Goal: Navigation & Orientation: Find specific page/section

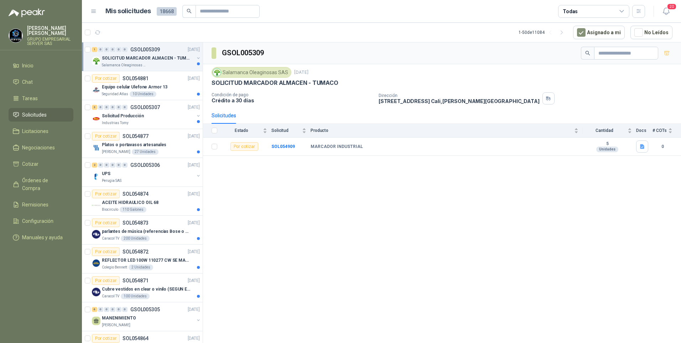
click at [136, 58] on p "SOLICITUD MARCADOR ALMACEN - TUMACO" at bounding box center [146, 58] width 89 height 7
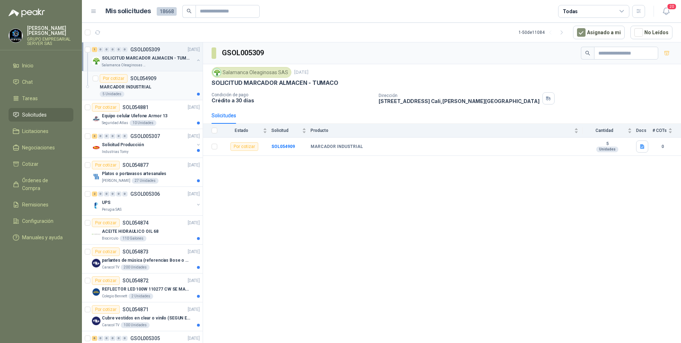
click at [134, 88] on p "MARCADOR INDUSTRIAL" at bounding box center [126, 87] width 52 height 7
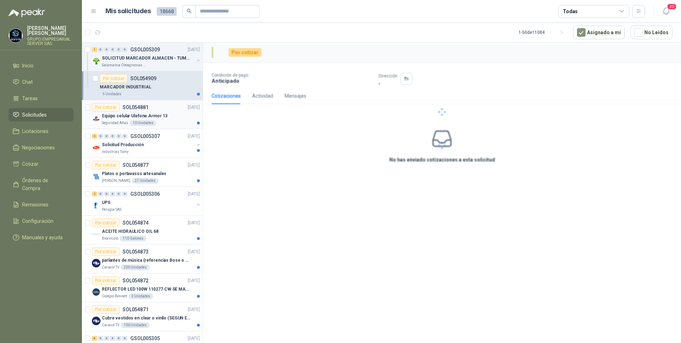
click at [134, 118] on p "Equipo celular Ulefone Armor 13" at bounding box center [135, 116] width 66 height 7
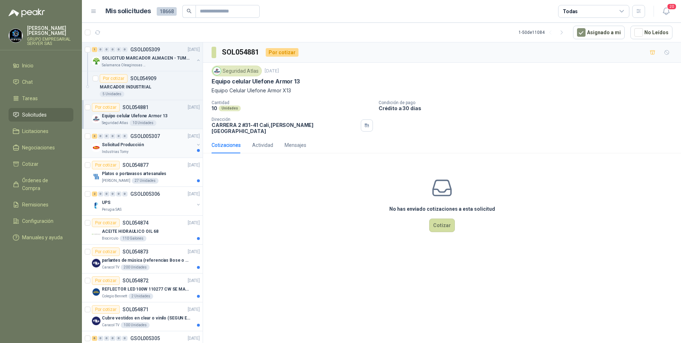
click at [127, 149] on p "Industrias Tomy" at bounding box center [115, 152] width 27 height 6
